Goal: Task Accomplishment & Management: Manage account settings

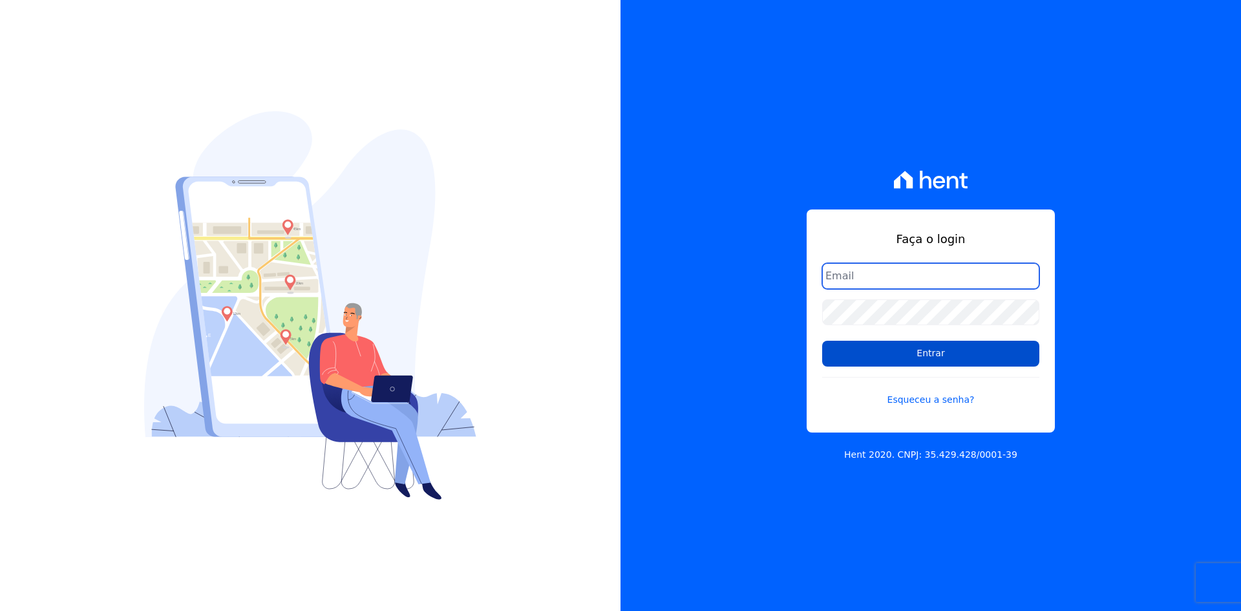
type input "[EMAIL_ADDRESS][DOMAIN_NAME]"
click at [943, 352] on input "Entrar" at bounding box center [930, 354] width 217 height 26
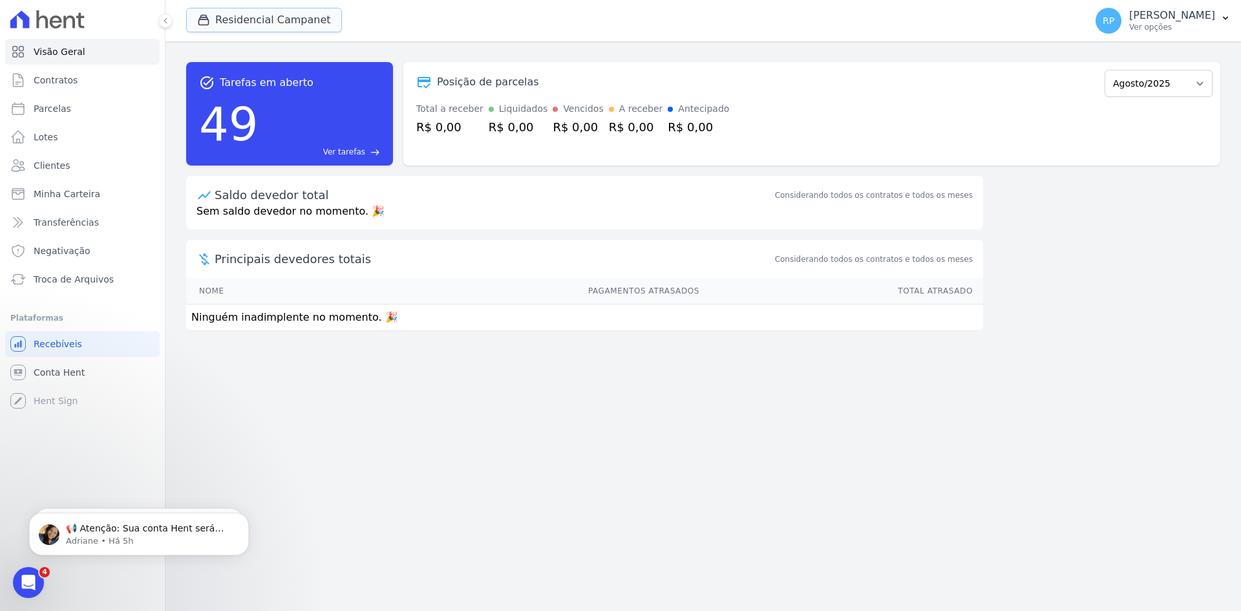
drag, startPoint x: 271, startPoint y: 20, endPoint x: 256, endPoint y: 58, distance: 40.3
click at [271, 19] on button "Residencial Campanet" at bounding box center [264, 20] width 156 height 25
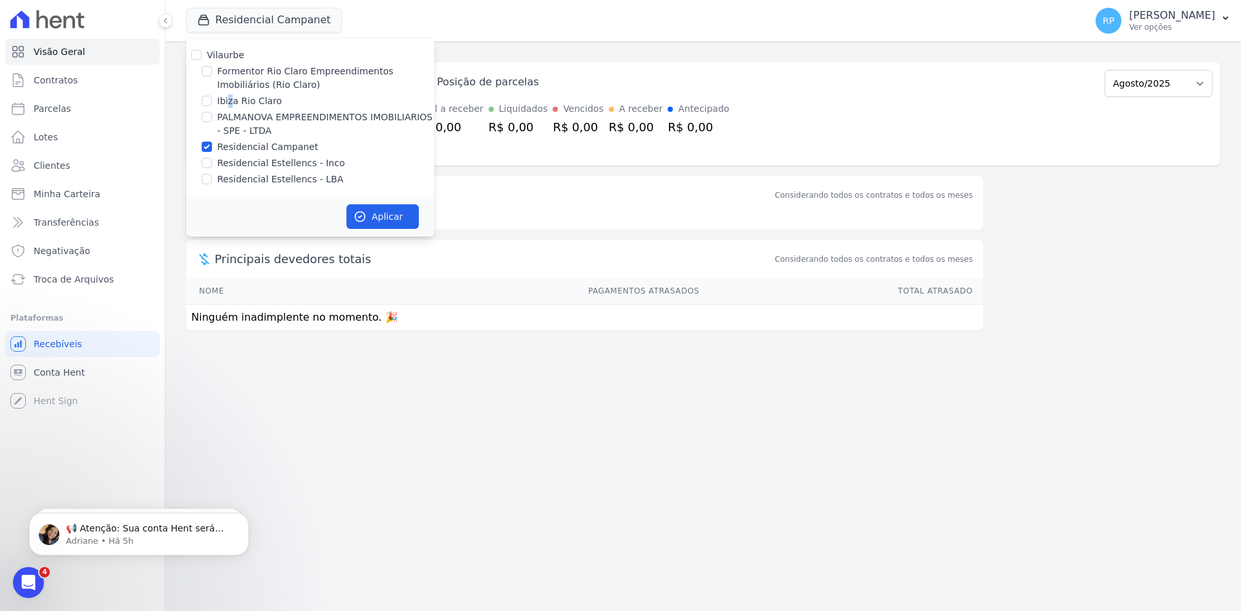
click at [230, 97] on label "Ibiza Rio Claro" at bounding box center [249, 101] width 65 height 14
click at [242, 75] on label "Formentor Rio Claro Empreendimentos Imobiliários (Rio Claro)" at bounding box center [325, 78] width 217 height 27
click at [212, 75] on input "Formentor Rio Claro Empreendimentos Imobiliários (Rio Claro)" at bounding box center [207, 71] width 10 height 10
checkbox input "true"
click at [237, 145] on label "Residencial Campanet" at bounding box center [267, 147] width 101 height 14
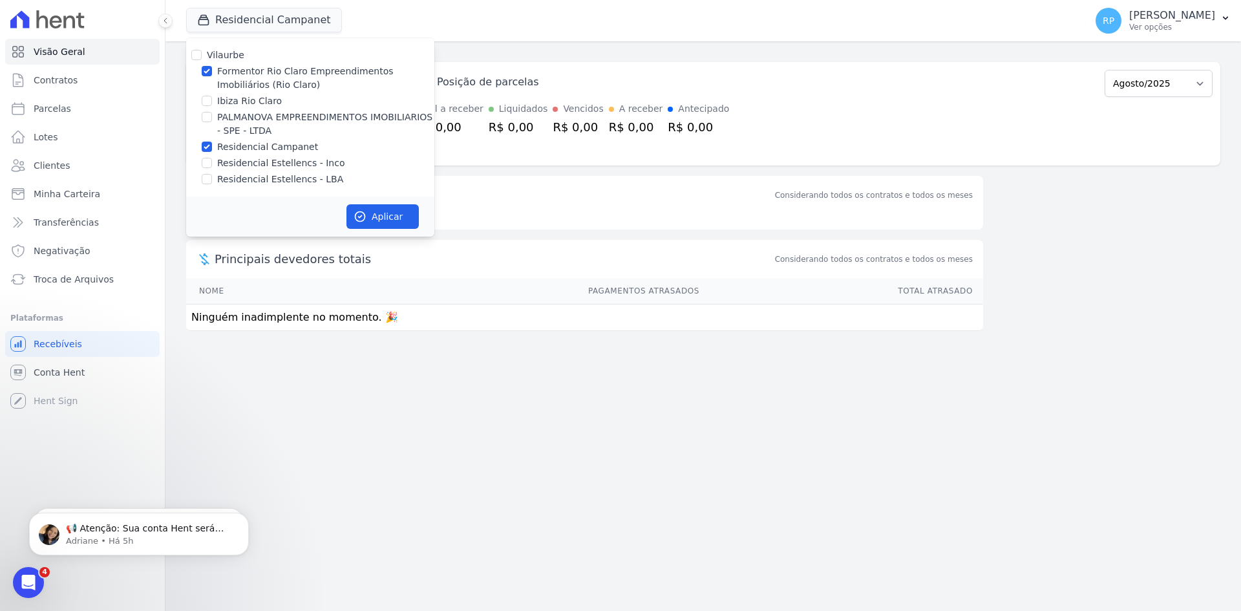
click at [212, 145] on input "Residencial Campanet" at bounding box center [207, 147] width 10 height 10
checkbox input "false"
click at [375, 211] on button "Aplicar" at bounding box center [383, 216] width 72 height 25
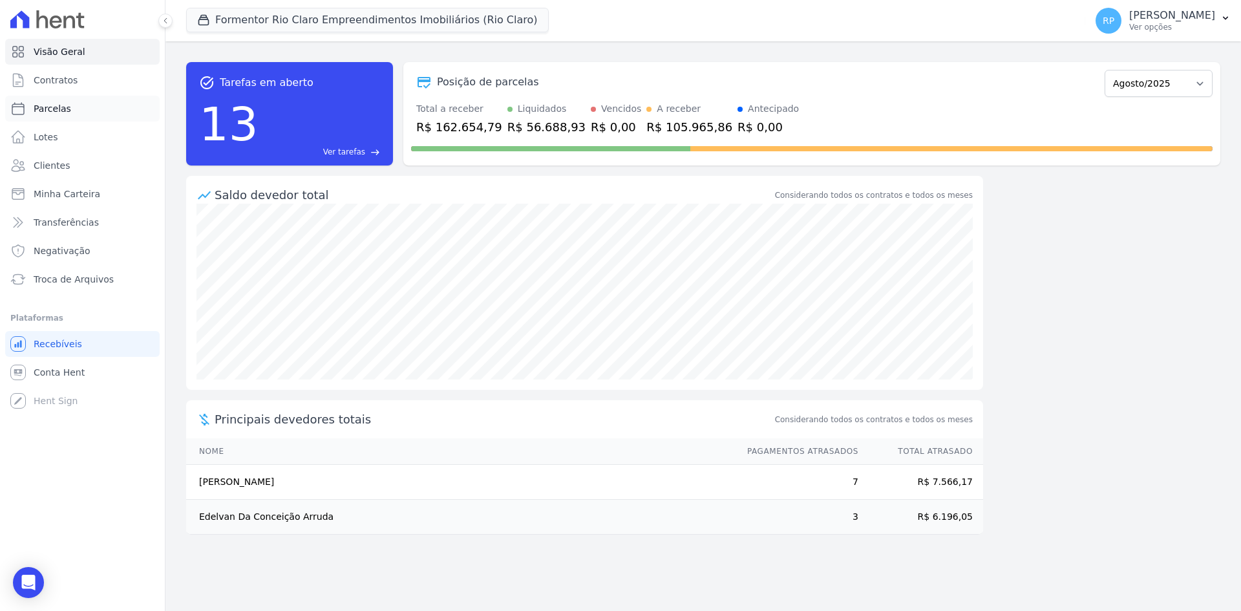
click at [67, 104] on link "Parcelas" at bounding box center [82, 109] width 155 height 26
select select
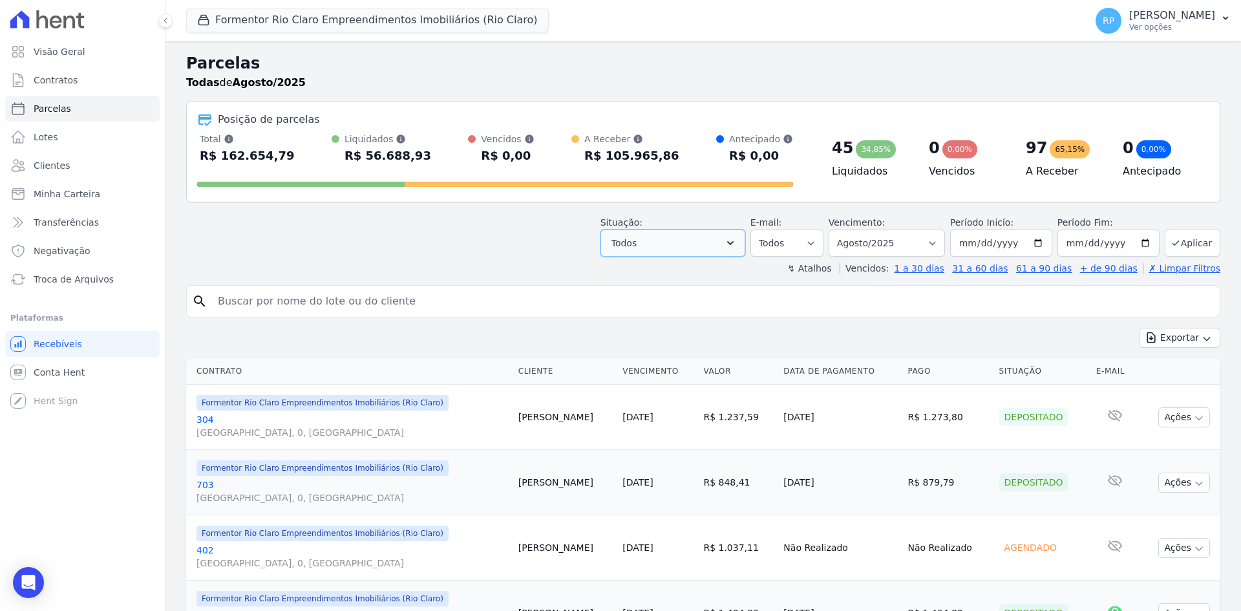
click at [718, 240] on button "Todos" at bounding box center [673, 243] width 145 height 27
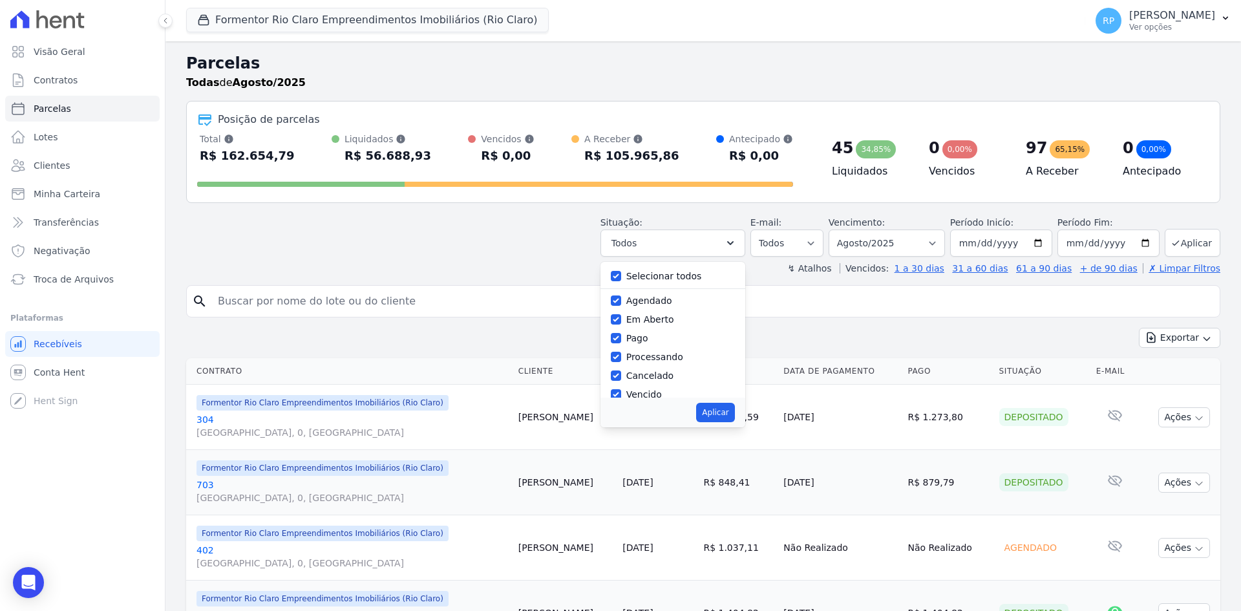
click at [676, 275] on label "Selecionar todos" at bounding box center [665, 276] width 76 height 10
click at [621, 275] on input "Selecionar todos" at bounding box center [616, 276] width 10 height 10
checkbox input "false"
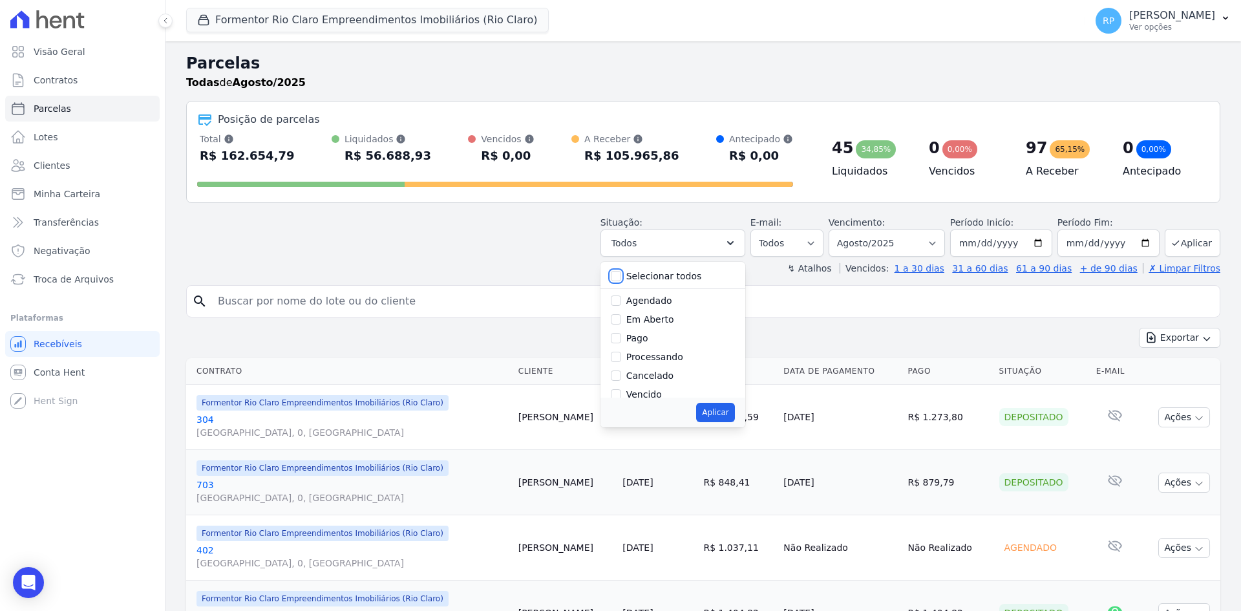
checkbox input "false"
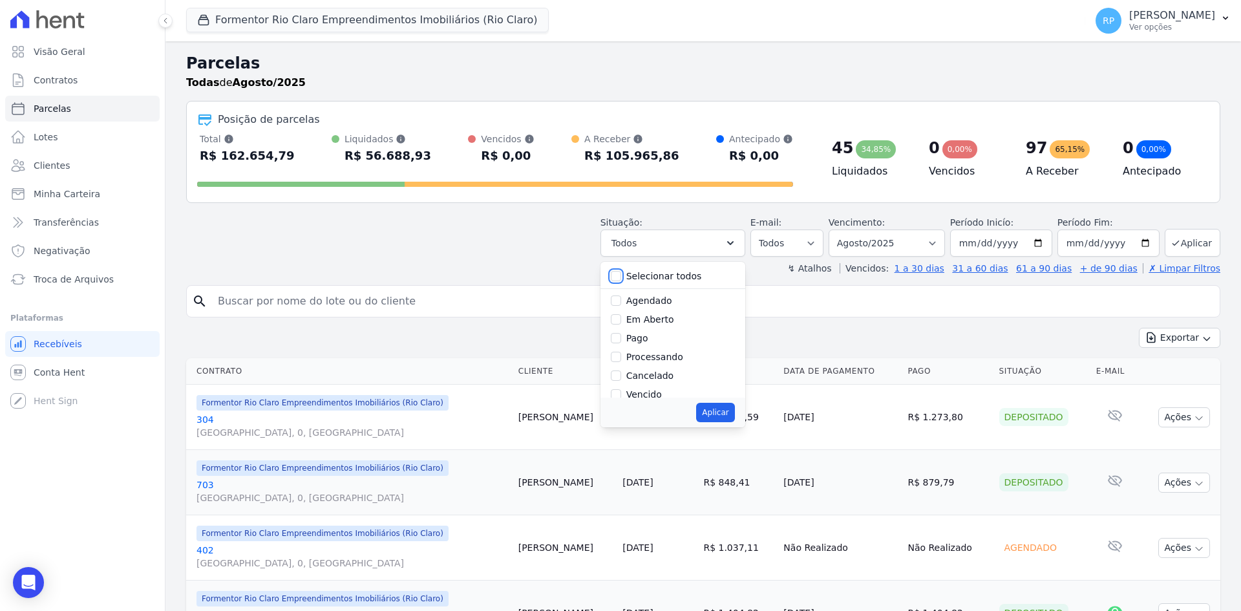
checkbox input "false"
click at [647, 341] on label "Pago" at bounding box center [638, 338] width 22 height 10
click at [621, 341] on input "Pago" at bounding box center [616, 338] width 10 height 10
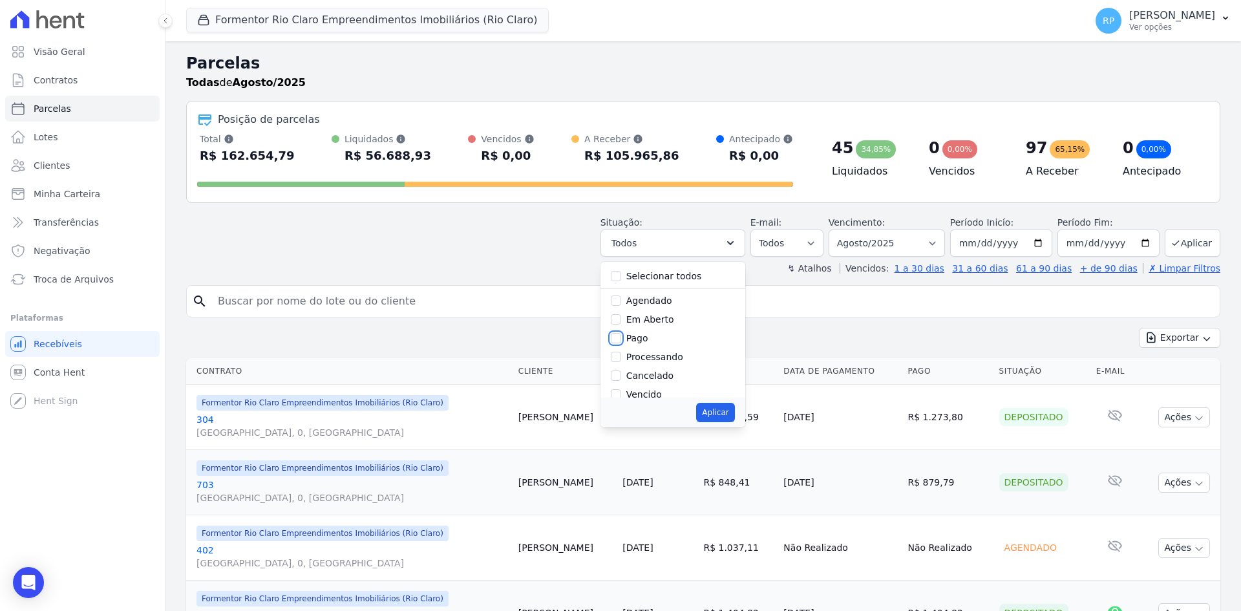
checkbox input "true"
click at [663, 348] on label "Transferindo" at bounding box center [655, 348] width 56 height 10
click at [621, 348] on input "Transferindo" at bounding box center [616, 348] width 10 height 10
checkbox input "true"
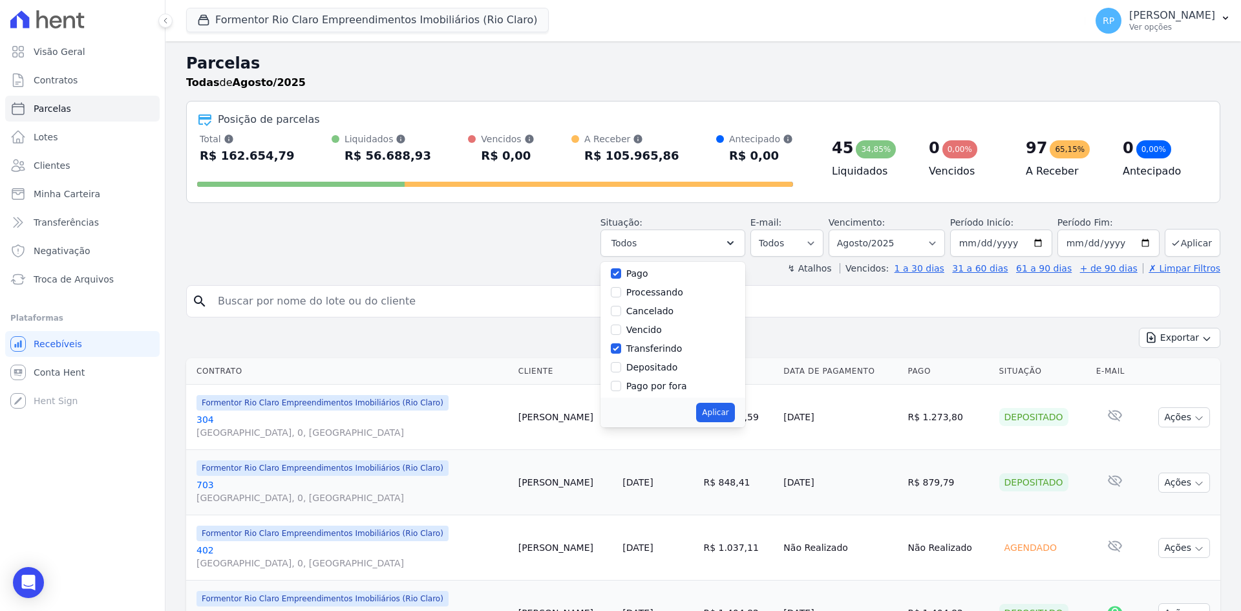
click at [663, 371] on label "Depositado" at bounding box center [653, 367] width 52 height 10
click at [621, 371] on input "Depositado" at bounding box center [616, 367] width 10 height 10
checkbox input "true"
click at [726, 413] on button "Aplicar" at bounding box center [715, 412] width 38 height 19
select select "paid"
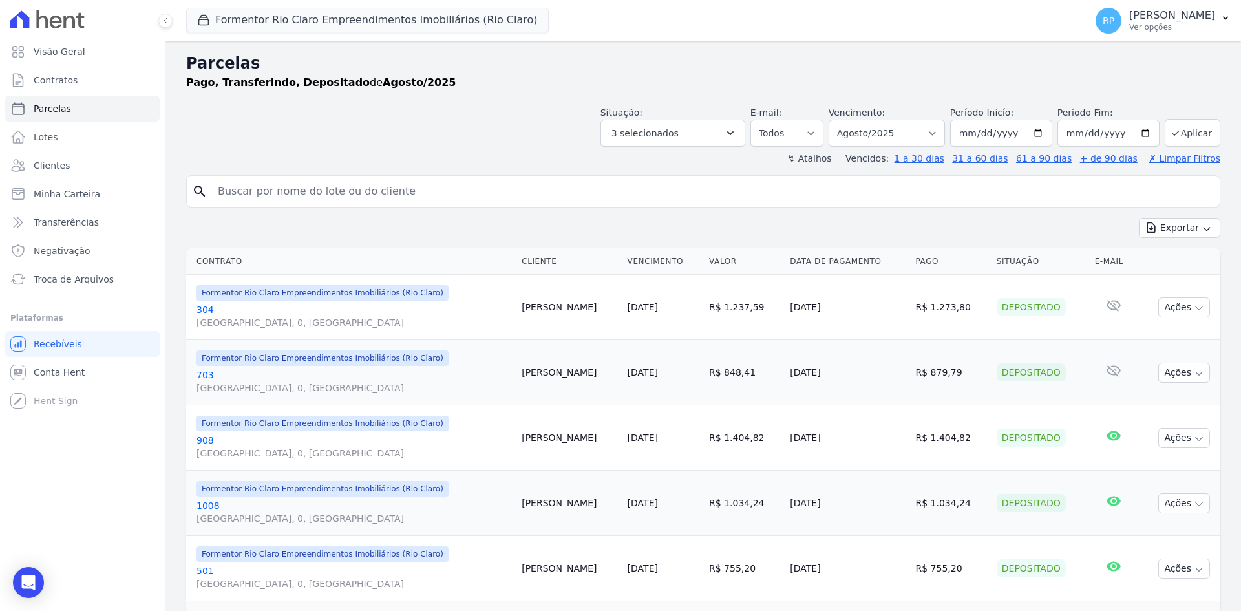
select select
drag, startPoint x: 779, startPoint y: 307, endPoint x: 825, endPoint y: 305, distance: 45.9
click at [825, 305] on tr "Formentor Rio Claro Empreendimentos Imobiliários (Rio Claro) 304 Avenida M 25, …" at bounding box center [703, 307] width 1035 height 65
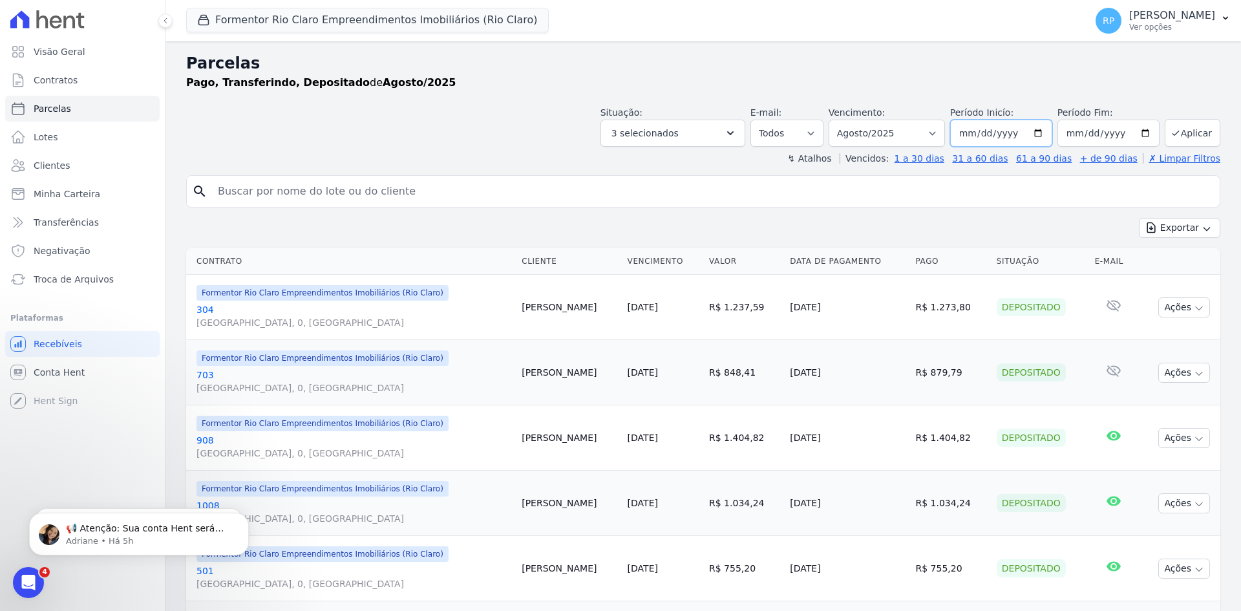
click at [1033, 130] on input "[DATE]" at bounding box center [1001, 133] width 102 height 27
type input "2025-08-12"
click at [1195, 129] on button "Aplicar" at bounding box center [1193, 133] width 56 height 28
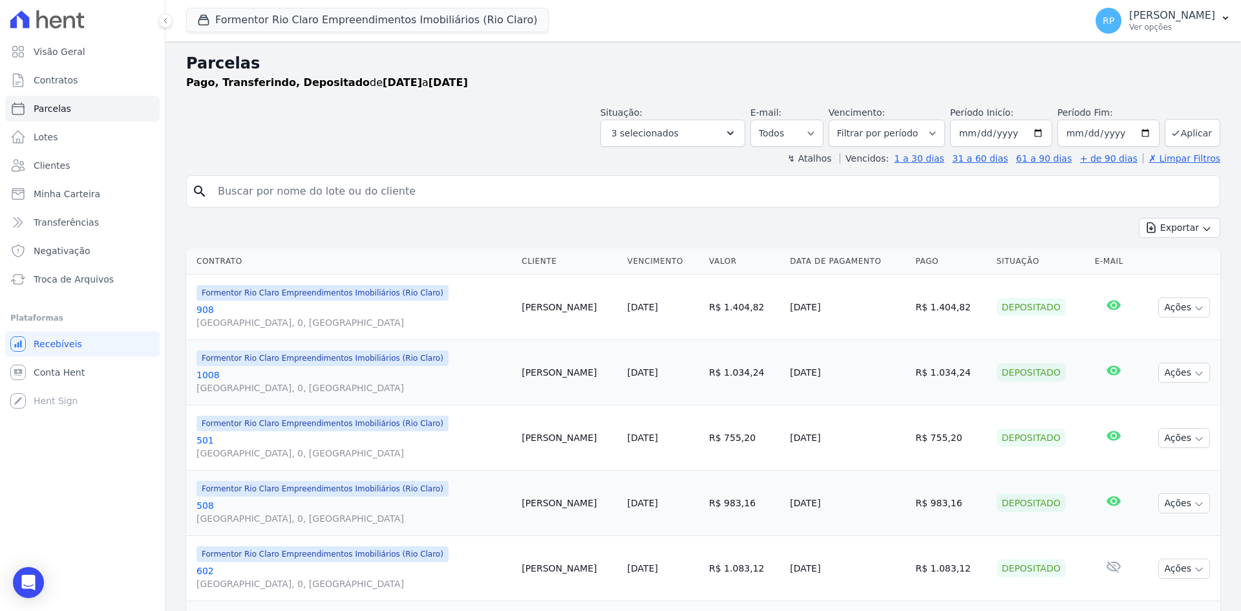
select select
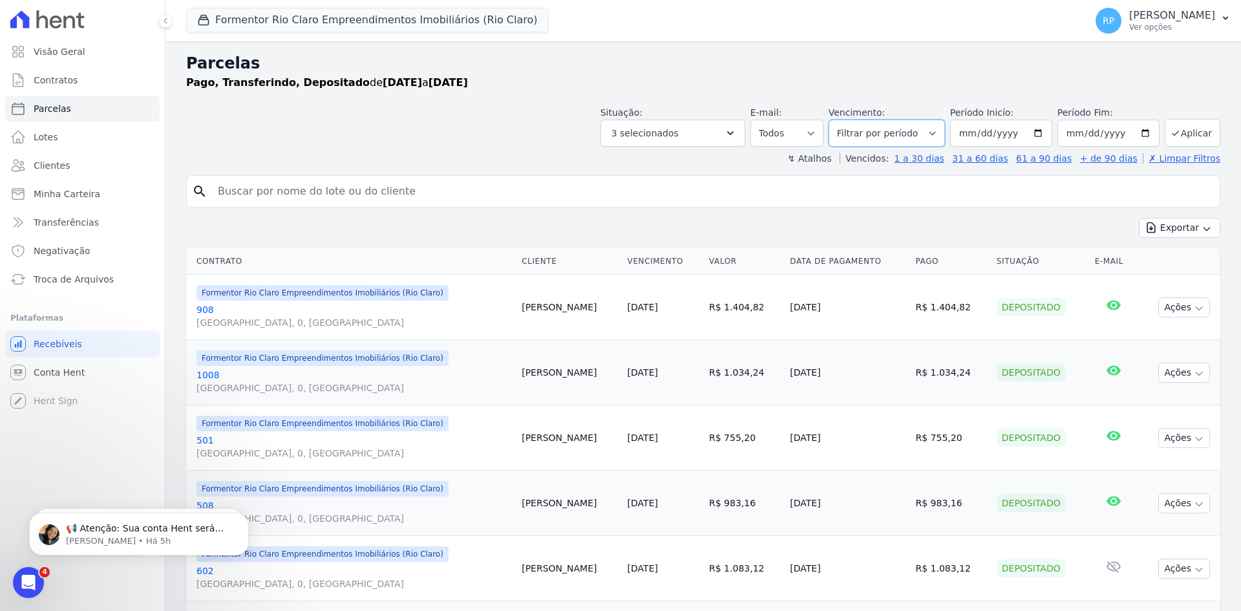
click at [927, 130] on select "Filtrar por período ──────── Todos os meses Junho/2024 Julho/2024 Agosto/2024 S…" at bounding box center [887, 133] width 116 height 27
click at [917, 136] on select "Filtrar por período ──────── Todos os meses Junho/2024 Julho/2024 Agosto/2024 S…" at bounding box center [887, 133] width 116 height 27
click at [980, 71] on h2 "Parcelas" at bounding box center [703, 63] width 1035 height 23
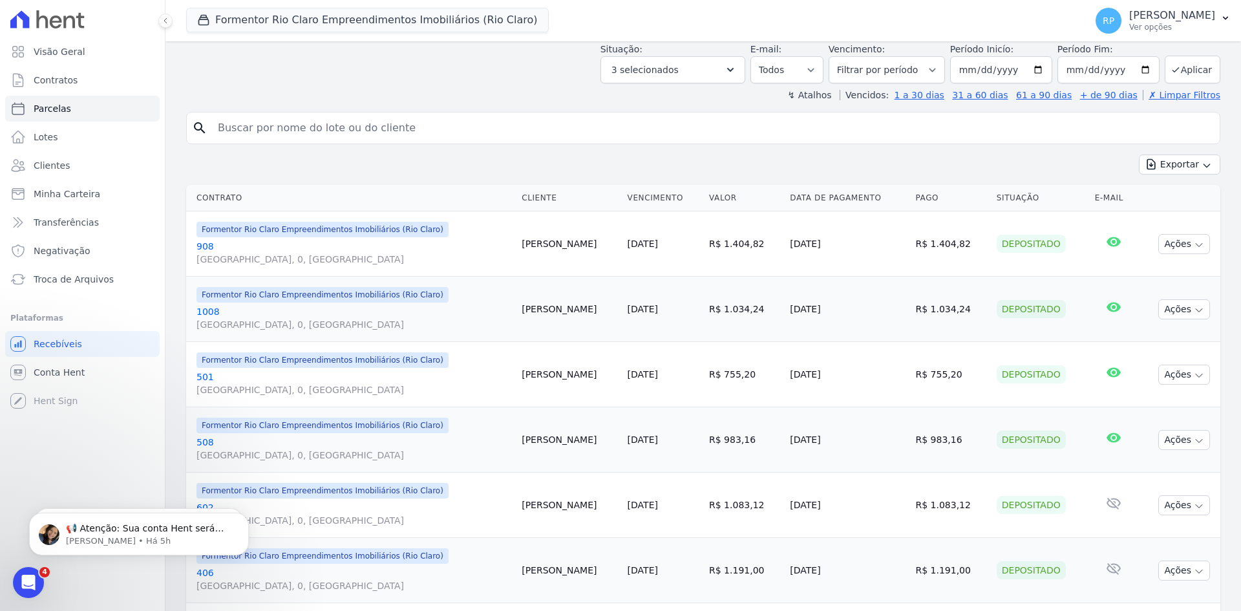
scroll to position [65, 0]
drag, startPoint x: 806, startPoint y: 246, endPoint x: 837, endPoint y: 267, distance: 37.7
click at [835, 241] on td "[DATE]" at bounding box center [847, 242] width 125 height 65
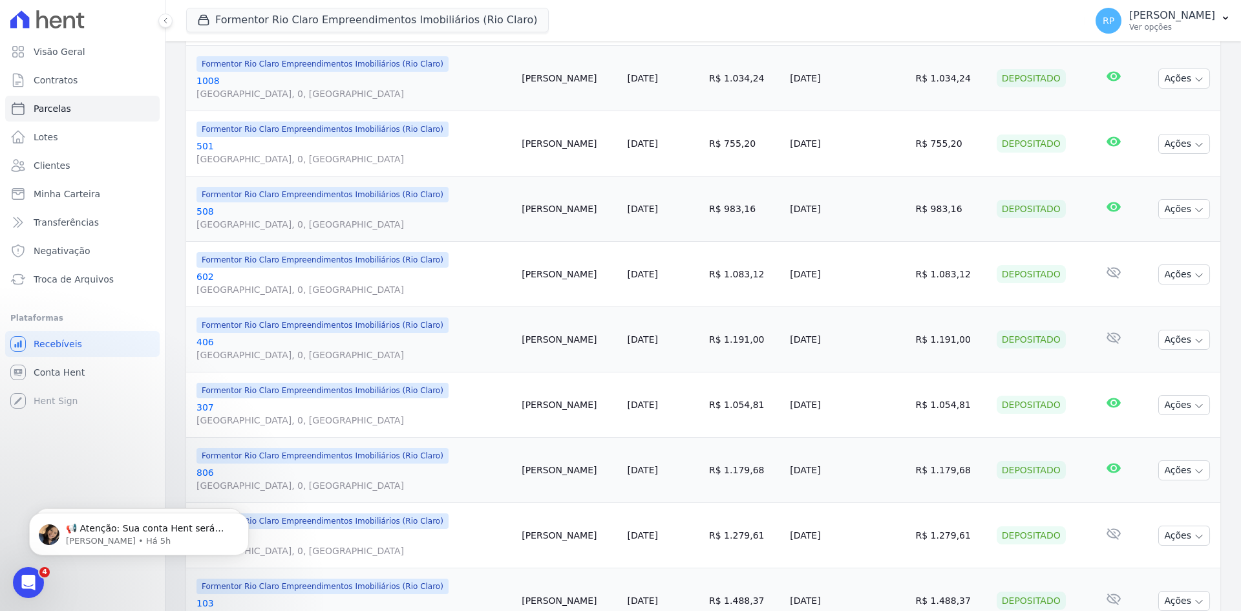
scroll to position [388, 0]
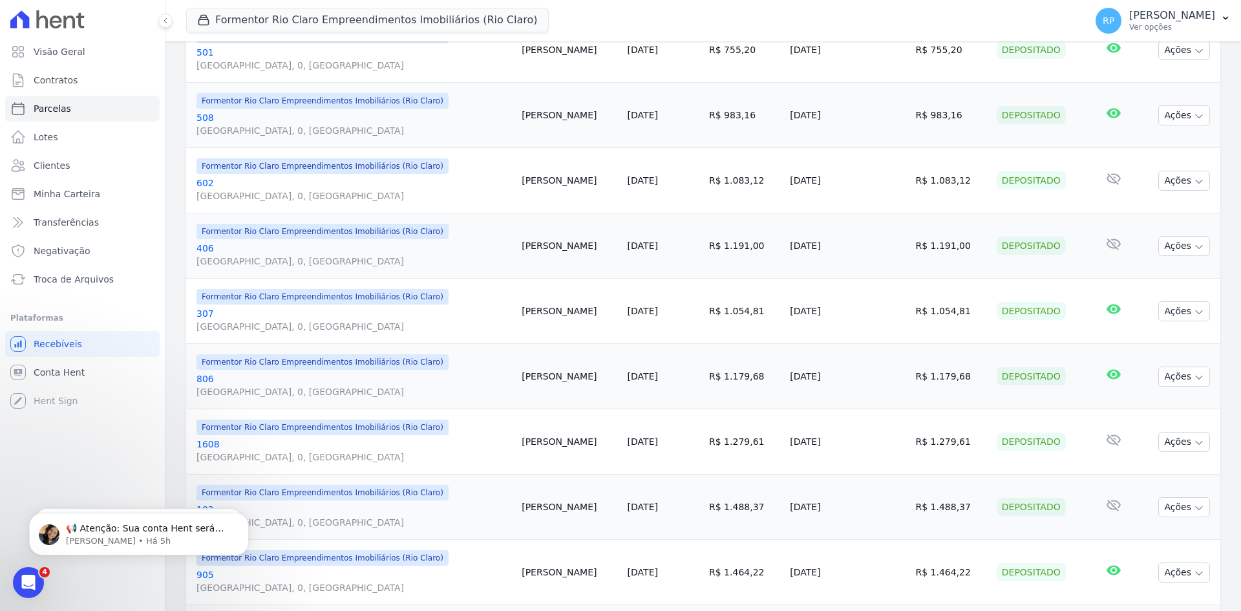
drag, startPoint x: 767, startPoint y: 244, endPoint x: 842, endPoint y: 241, distance: 74.4
click at [842, 241] on tr "Formentor Rio Claro Empreendimentos Imobiliários (Rio Claro) 406 Avenida M 25, …" at bounding box center [703, 245] width 1035 height 65
click at [858, 271] on td "[DATE]" at bounding box center [847, 245] width 125 height 65
drag, startPoint x: 788, startPoint y: 176, endPoint x: 845, endPoint y: 175, distance: 56.9
click at [845, 175] on td "[DATE]" at bounding box center [847, 180] width 125 height 65
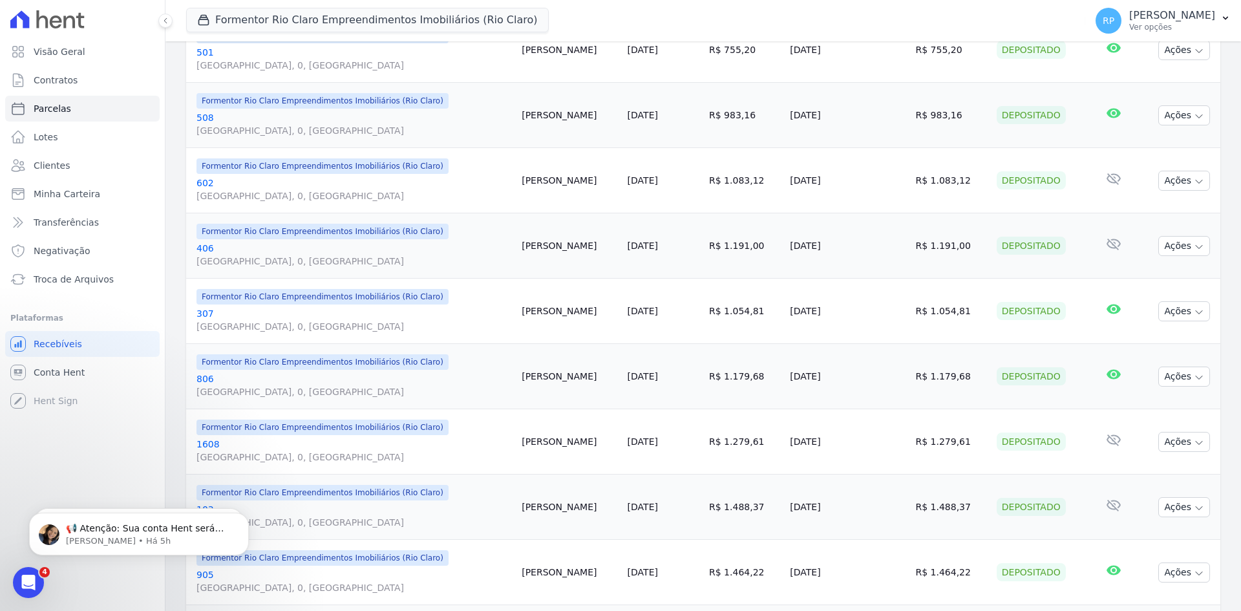
click at [864, 216] on td "[DATE]" at bounding box center [847, 245] width 125 height 65
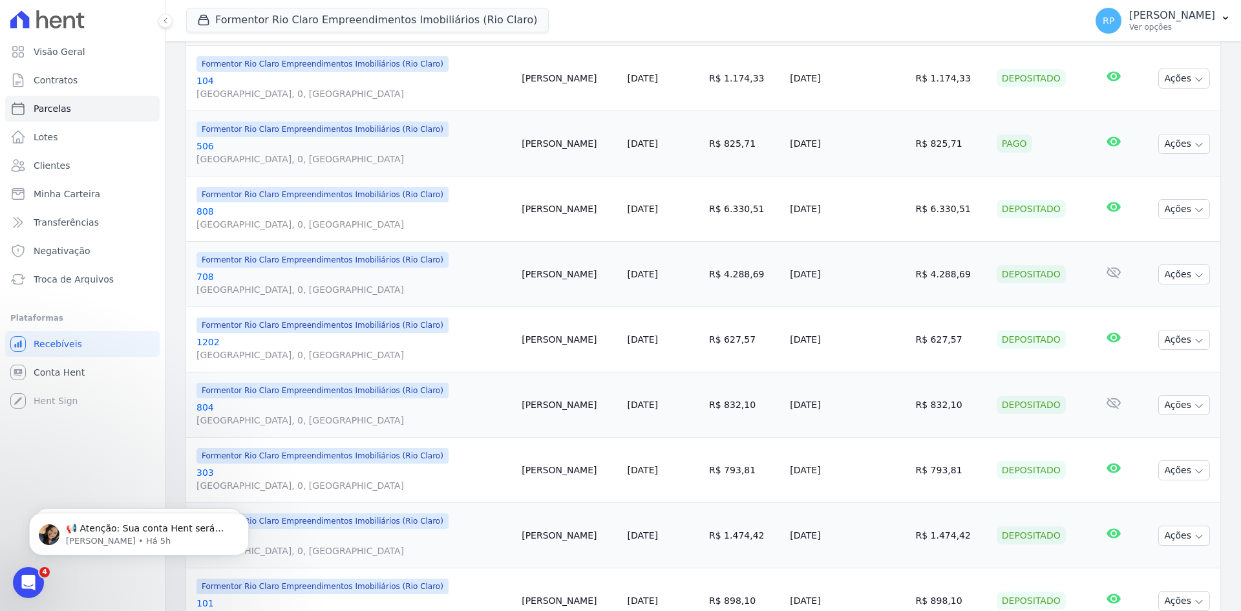
scroll to position [1353, 0]
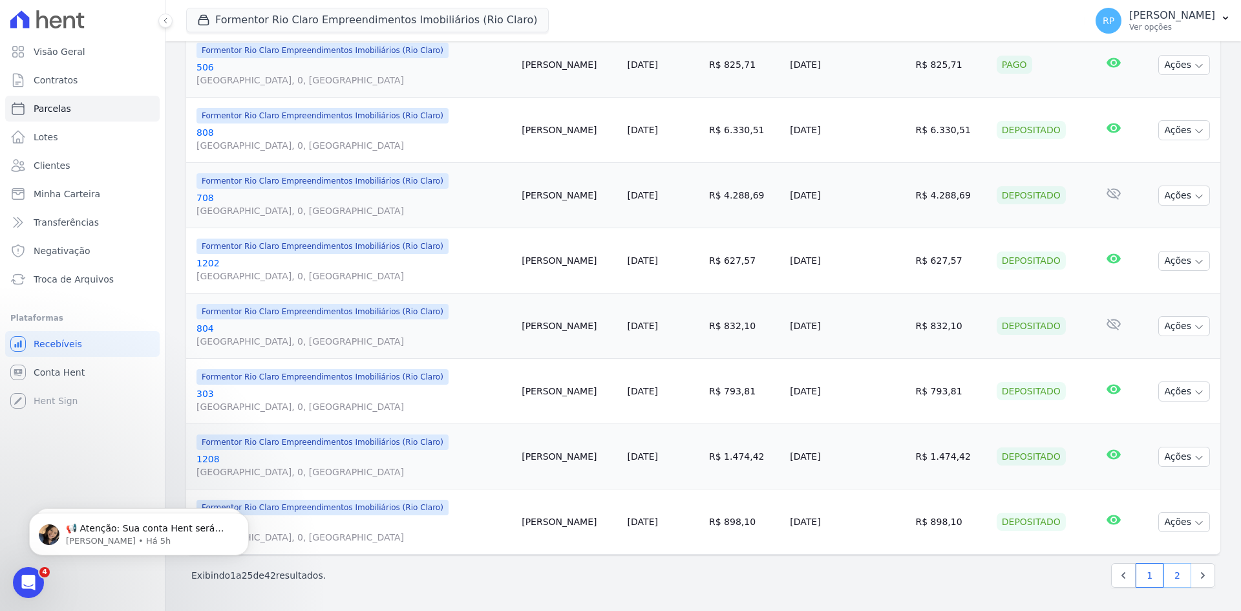
click at [1175, 572] on link "2" at bounding box center [1178, 575] width 28 height 25
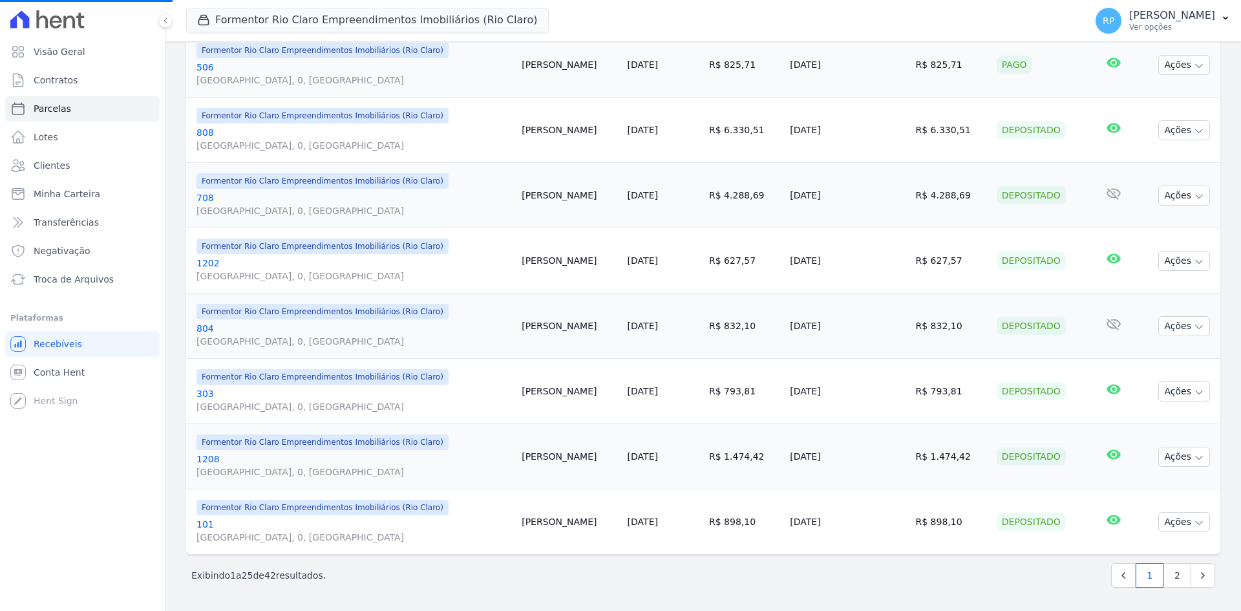
select select
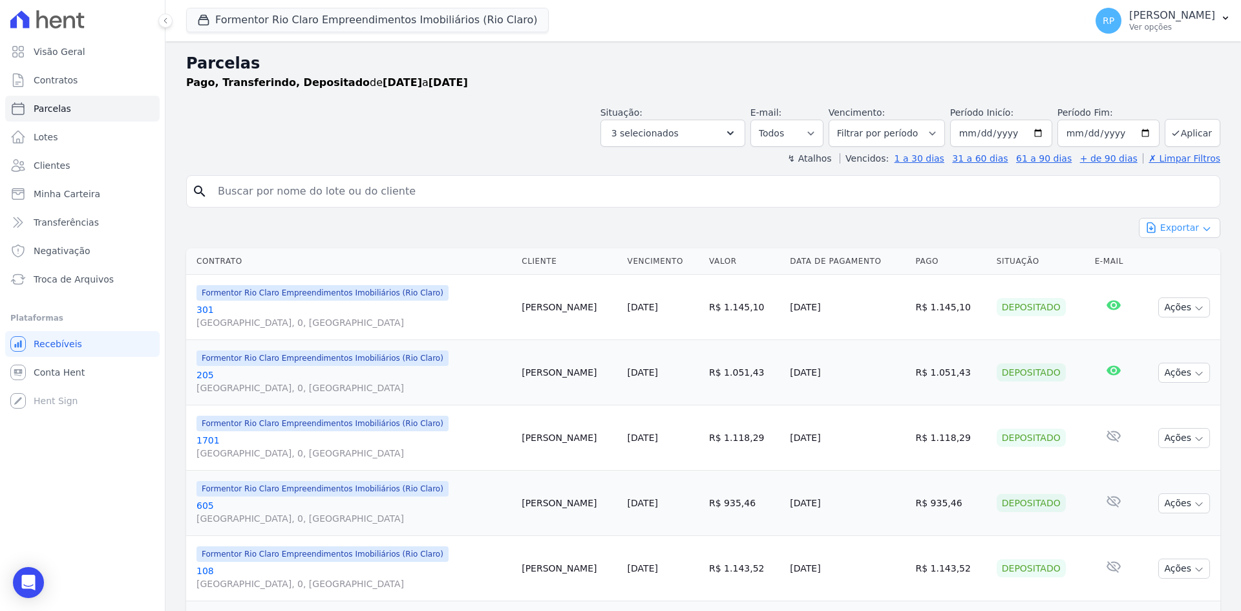
click at [1197, 222] on button "Exportar" at bounding box center [1179, 228] width 81 height 20
click at [1168, 279] on span "Exportar CSV" at bounding box center [1178, 280] width 69 height 13
